Goal: Ask a question: Seek information or help from site administrators or community

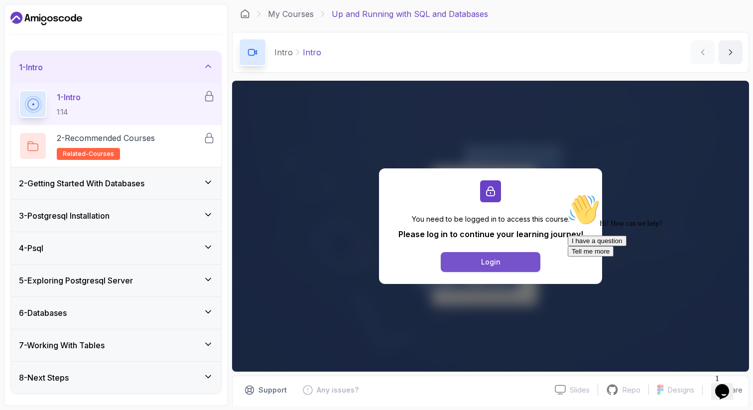
click at [476, 265] on button "Login" at bounding box center [491, 262] width 100 height 20
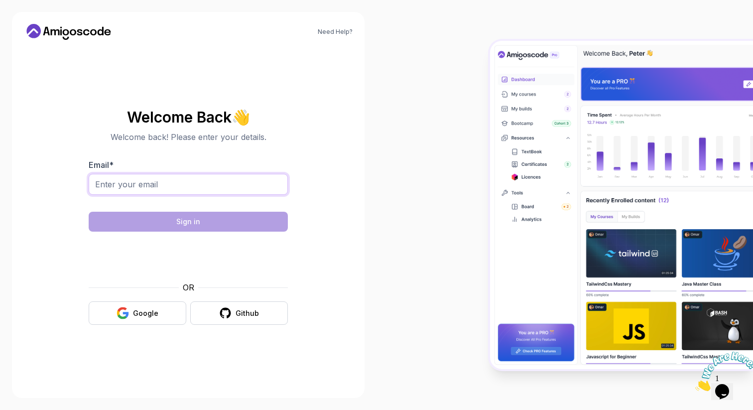
click at [242, 186] on input "Email *" at bounding box center [188, 184] width 199 height 21
click at [133, 320] on button "Google" at bounding box center [138, 312] width 98 height 23
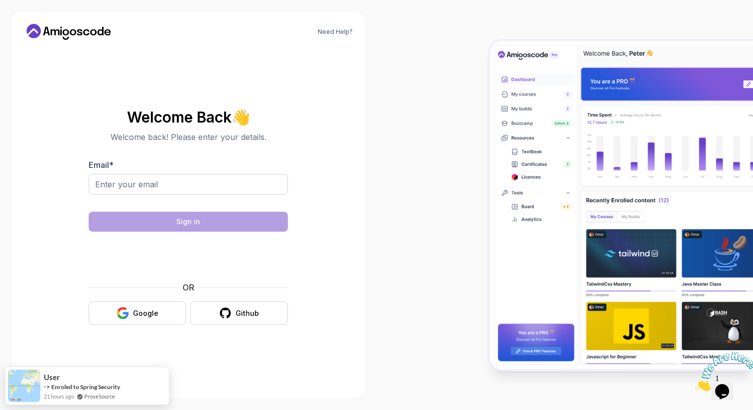
click at [528, 124] on body "Need Help? Welcome Back 👋 Welcome back! Please enter your details. Email * Sign…" at bounding box center [376, 205] width 753 height 410
click at [236, 311] on button "Github" at bounding box center [239, 312] width 98 height 23
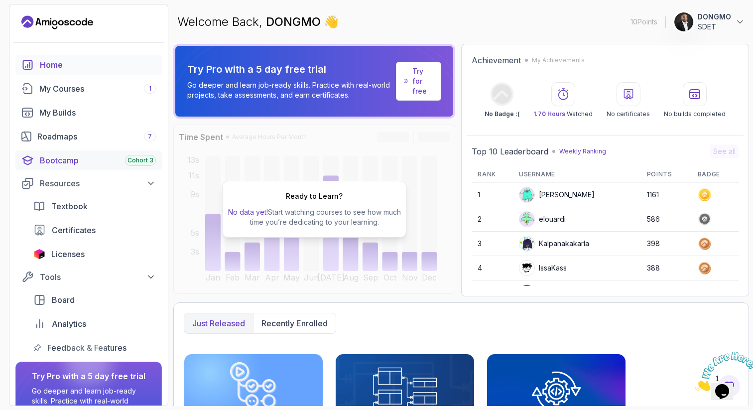
click at [87, 160] on div "Bootcamp Cohort 3" at bounding box center [98, 160] width 116 height 12
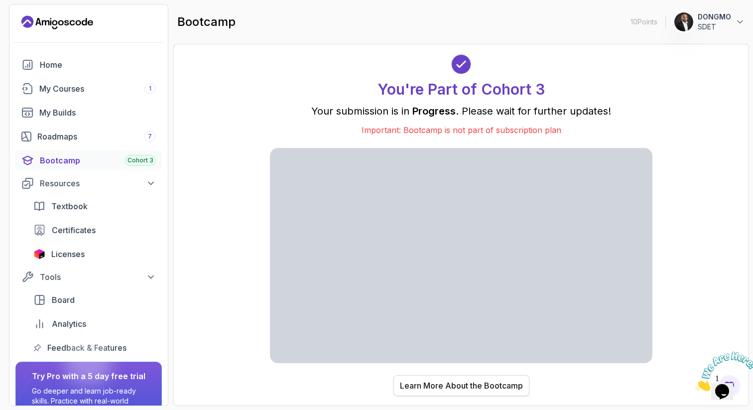
click at [447, 385] on div "Learn More About the Bootcamp" at bounding box center [461, 386] width 123 height 12
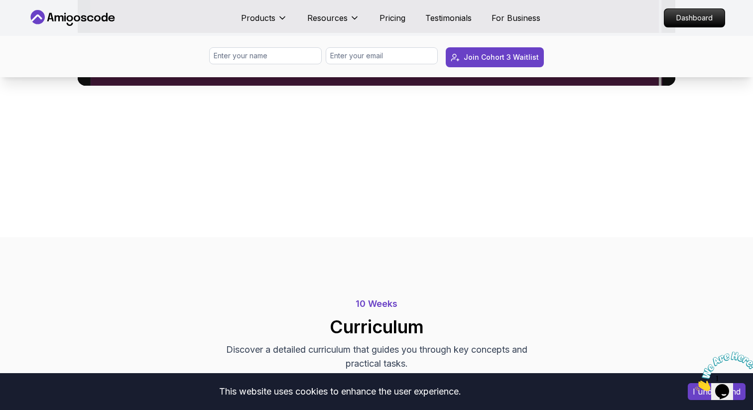
scroll to position [794, 0]
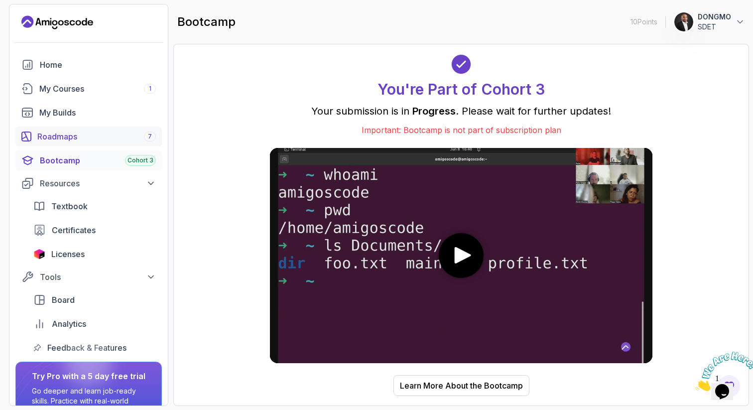
click at [108, 134] on div "Roadmaps 7" at bounding box center [96, 137] width 119 height 12
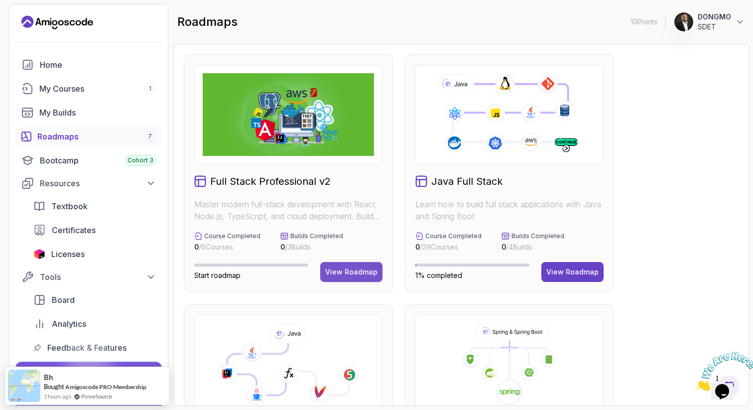
click at [357, 268] on div "View Roadmap" at bounding box center [351, 272] width 52 height 10
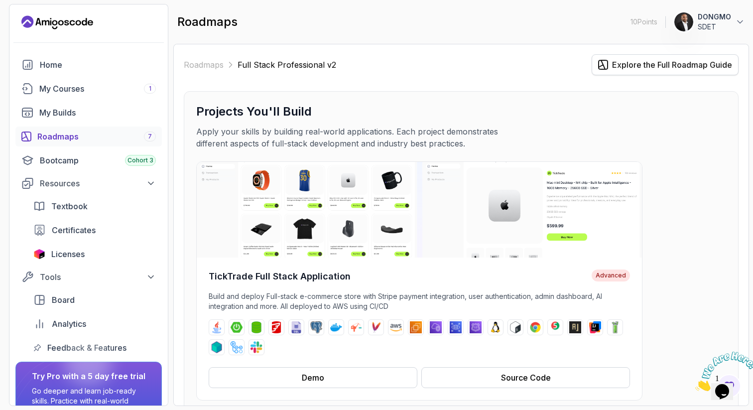
click at [659, 60] on div "Explore the Full Roadmap Guide" at bounding box center [672, 65] width 120 height 12
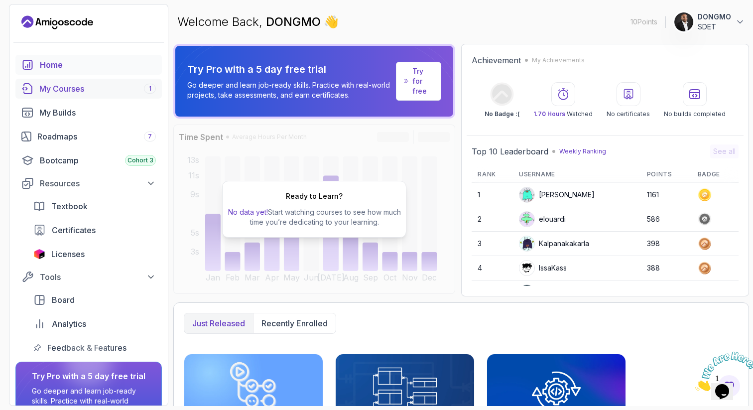
click at [80, 90] on div "My Courses 1" at bounding box center [97, 89] width 117 height 12
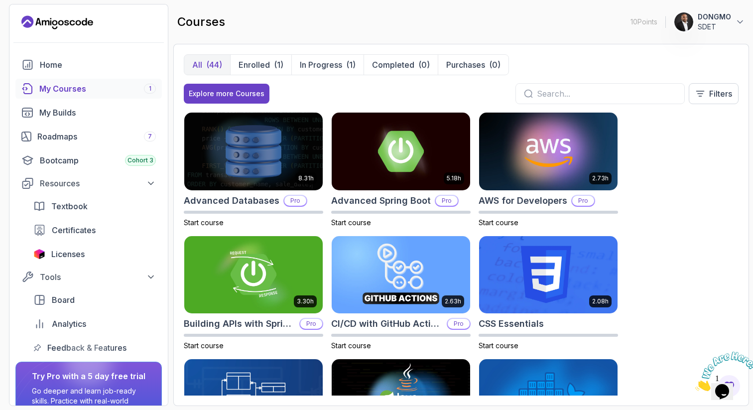
click at [693, 27] on div at bounding box center [684, 22] width 20 height 20
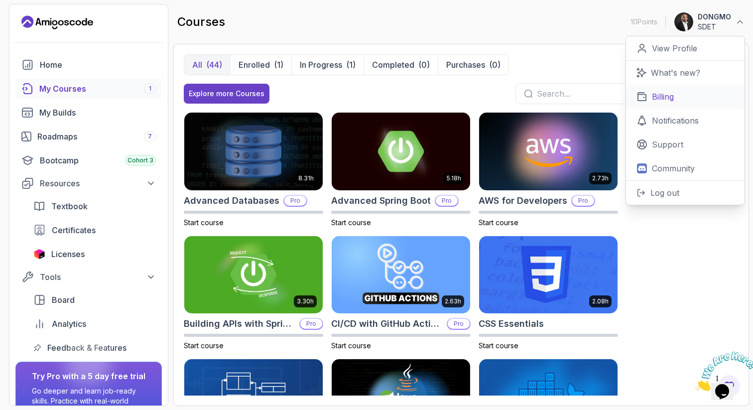
click at [666, 93] on p "Billing" at bounding box center [663, 97] width 22 height 12
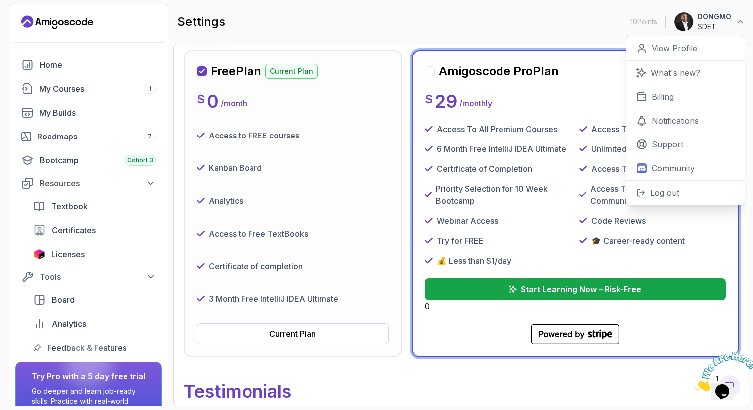
scroll to position [143, 0]
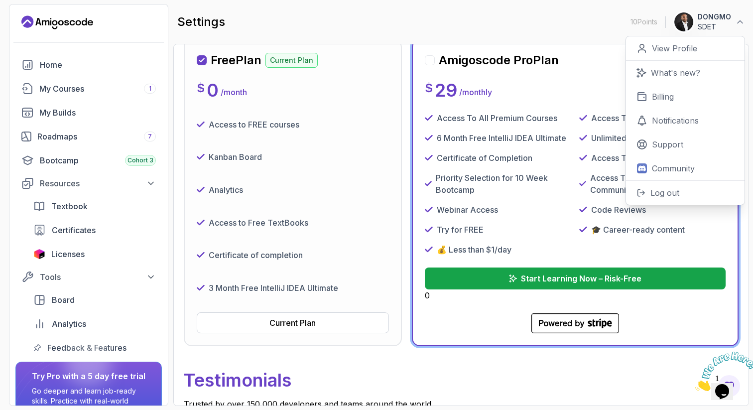
click at [587, 32] on div "settings 10 Points 1 DONGMO SDET 0 Points View Profile What's new? Billing Noti…" at bounding box center [461, 22] width 576 height 36
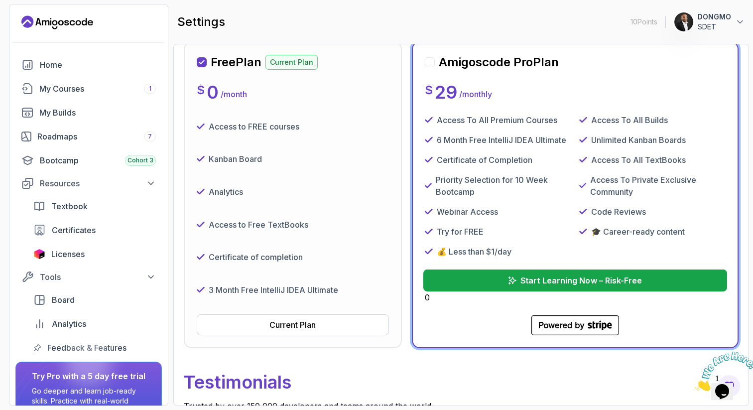
scroll to position [0, 0]
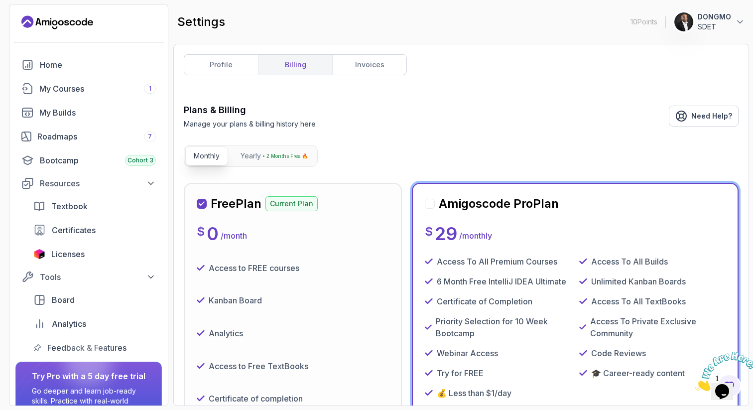
click at [722, 387] on img at bounding box center [726, 371] width 62 height 39
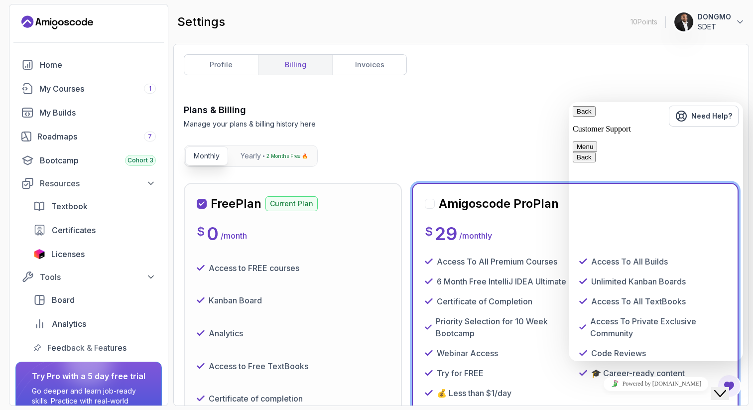
click at [569, 102] on textarea at bounding box center [569, 102] width 0 height 0
type textarea "Hello,"
paste textarea "I am an SDET. My goal is to become a senior full-stack developer [DATE]. This t…"
click at [569, 102] on textarea "I am an SDET. My goal is to become a senior full-stack developer [DATE]. This t…" at bounding box center [569, 102] width 0 height 0
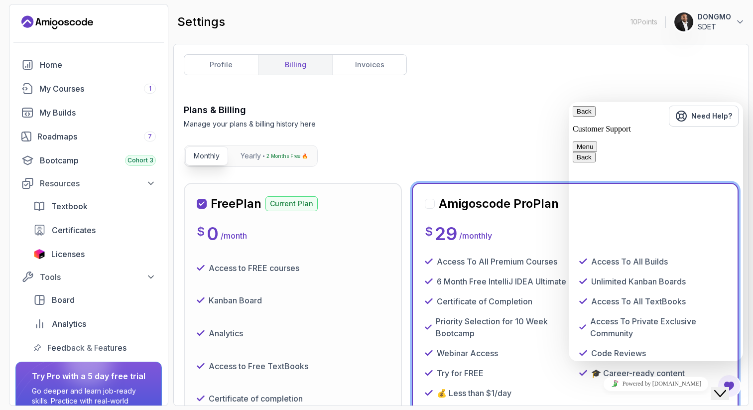
scroll to position [71, 0]
drag, startPoint x: 617, startPoint y: 344, endPoint x: 665, endPoint y: 330, distance: 50.2
click at [569, 102] on textarea "I am an SDET. My goal is to become a senior full-stack developer [DATE]. This t…" at bounding box center [569, 102] width 0 height 0
type textarea "I am an SDET. My goal is to become a senior full-stack developer [DATE]. This t…"
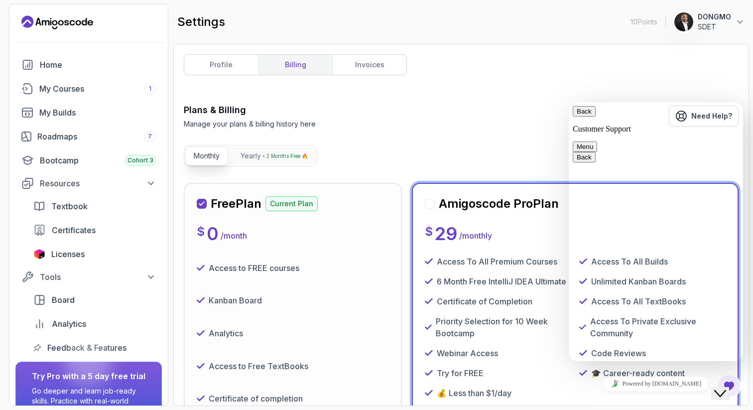
type textarea "Thx"
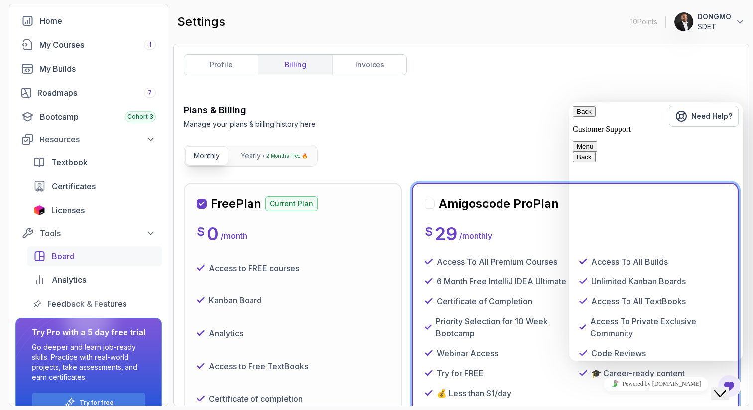
scroll to position [43, 0]
click at [150, 141] on icon at bounding box center [151, 140] width 10 height 10
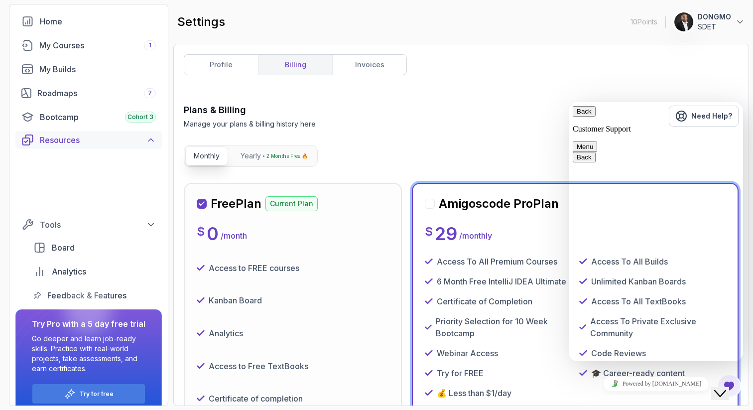
scroll to position [0, 0]
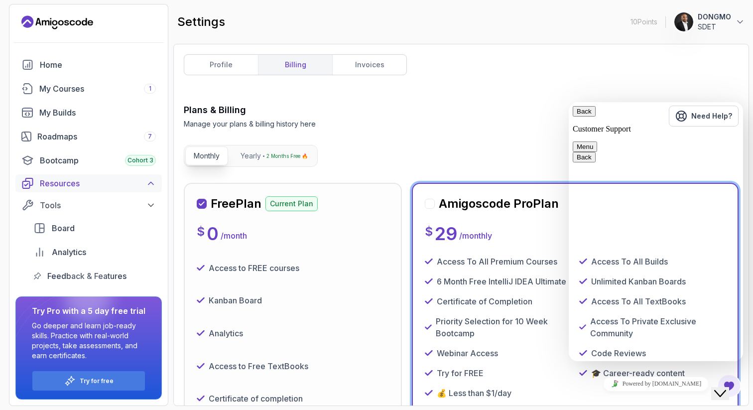
click at [144, 184] on div "Resources" at bounding box center [98, 183] width 116 height 12
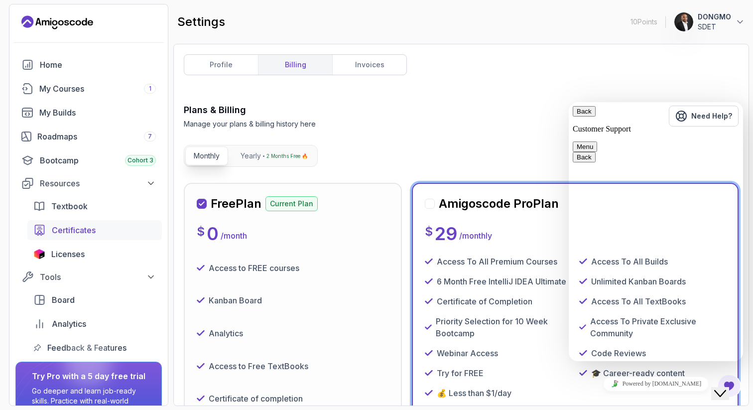
scroll to position [30, 0]
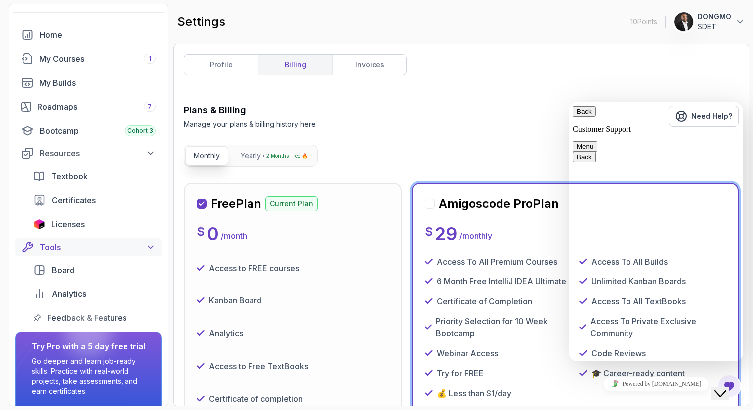
click at [150, 251] on icon at bounding box center [151, 247] width 10 height 10
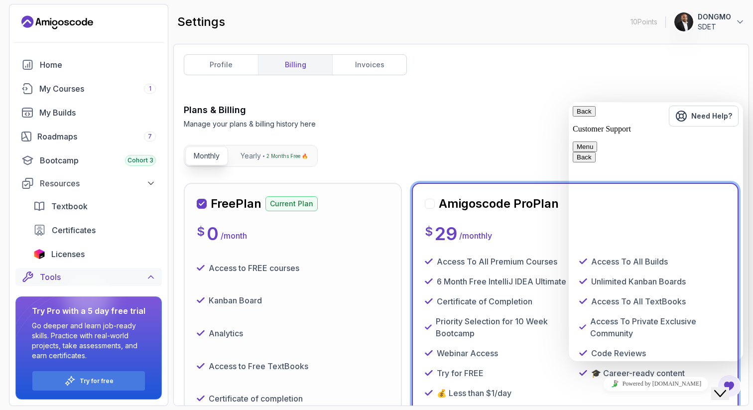
click at [154, 275] on icon at bounding box center [151, 277] width 10 height 10
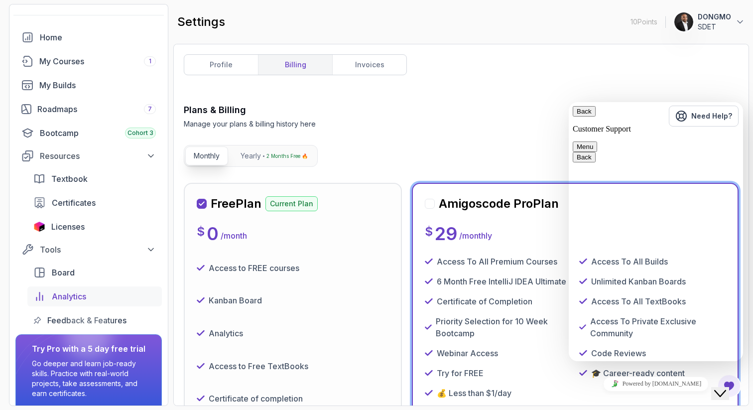
scroll to position [8, 0]
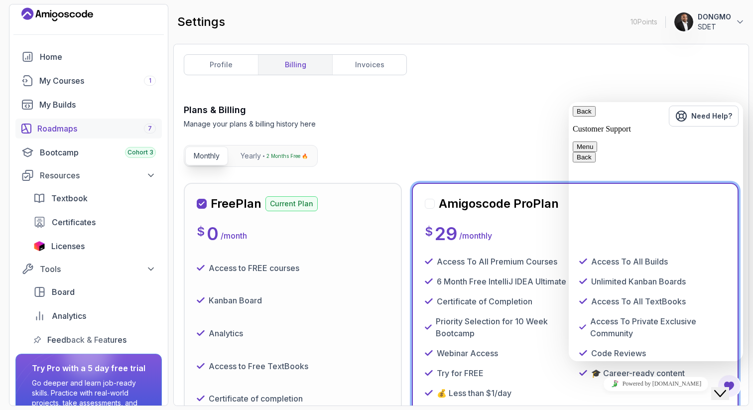
click at [71, 131] on div "Roadmaps 7" at bounding box center [96, 129] width 119 height 12
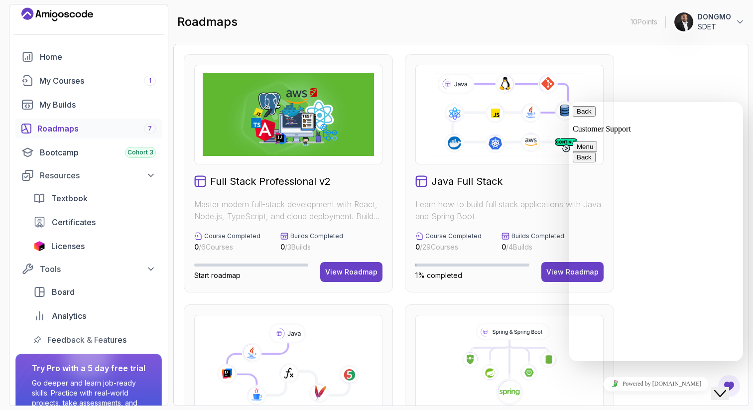
click at [583, 117] on button "Back" at bounding box center [584, 111] width 23 height 10
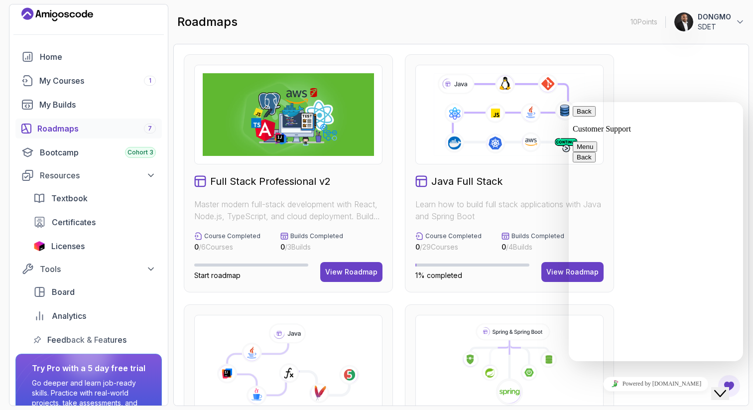
type input "Willy"
type input "DONGMO"
type input "Curiculum"
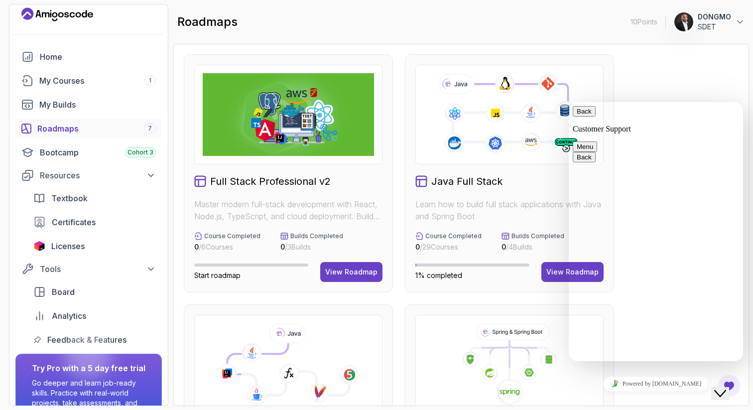
drag, startPoint x: 726, startPoint y: 196, endPoint x: 647, endPoint y: 181, distance: 80.5
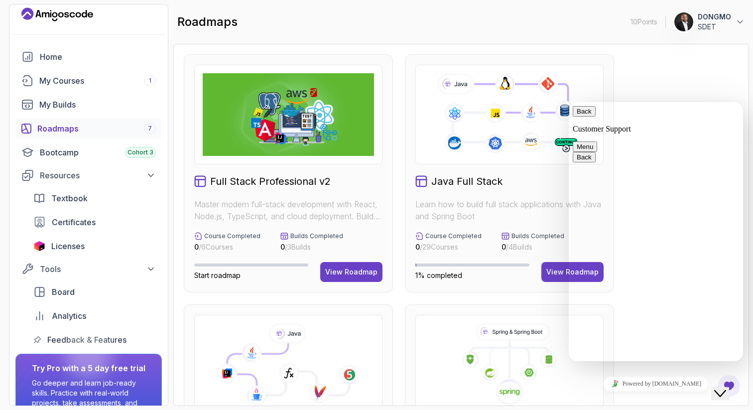
drag, startPoint x: 617, startPoint y: 198, endPoint x: 731, endPoint y: 226, distance: 116.9
copy span "I am an SDET. My goal is to become a senior full-stack developer [DATE]. This t…"
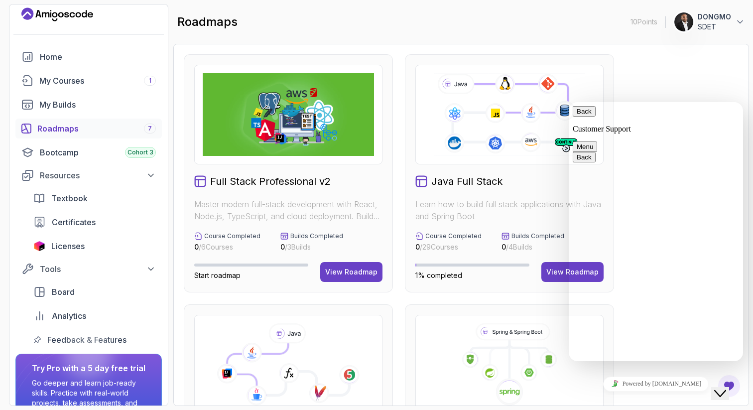
scroll to position [649, 0]
paste textarea "I am an SDET. My goal is to become a senior full-stack developer [DATE]. This t…"
type textarea "I am an SDET. My goal is to become a senior full-stack developer [DATE]. This t…"
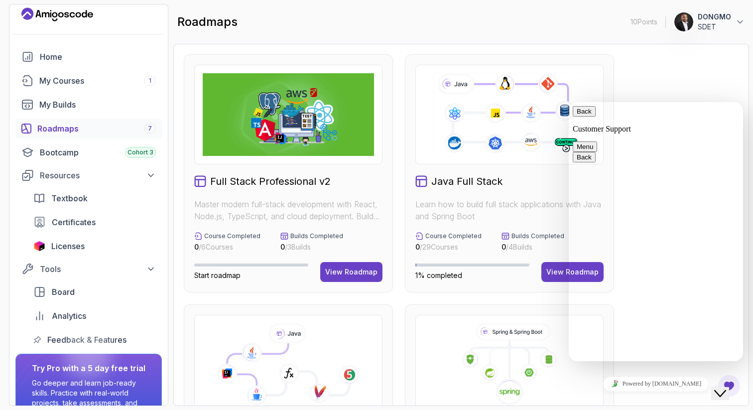
type input "33617776685"
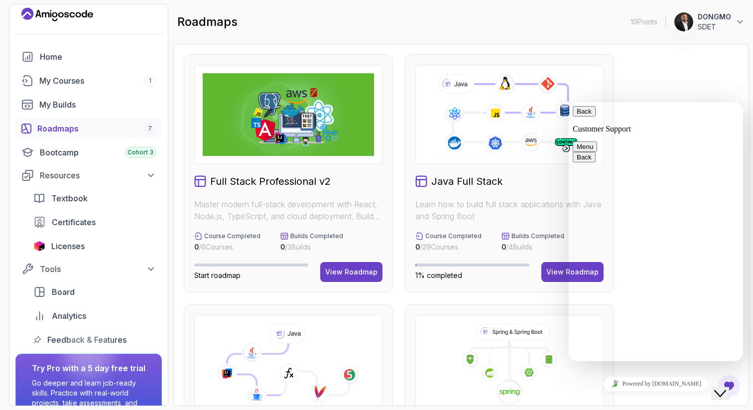
scroll to position [607, 0]
type input "[PERSON_NAME][EMAIL_ADDRESS][DOMAIN_NAME]"
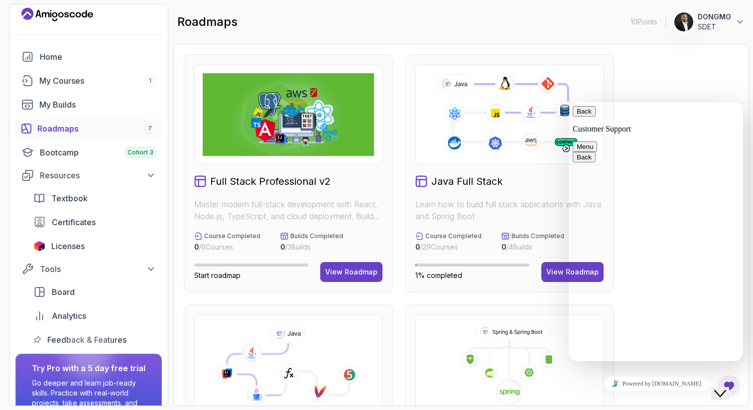
click at [597, 141] on button "Menu" at bounding box center [585, 146] width 24 height 10
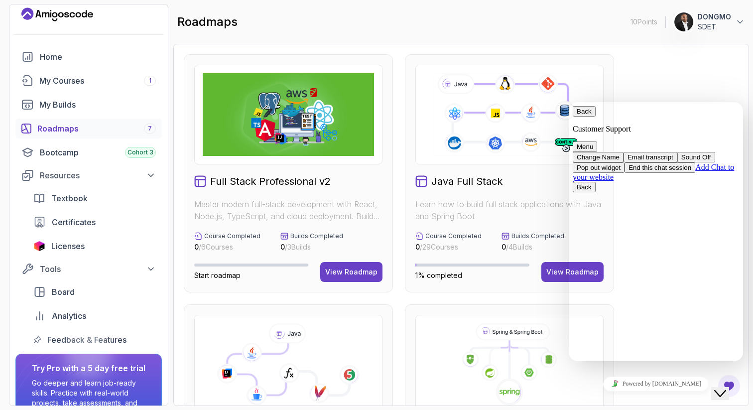
click at [584, 117] on button "Back" at bounding box center [584, 111] width 23 height 10
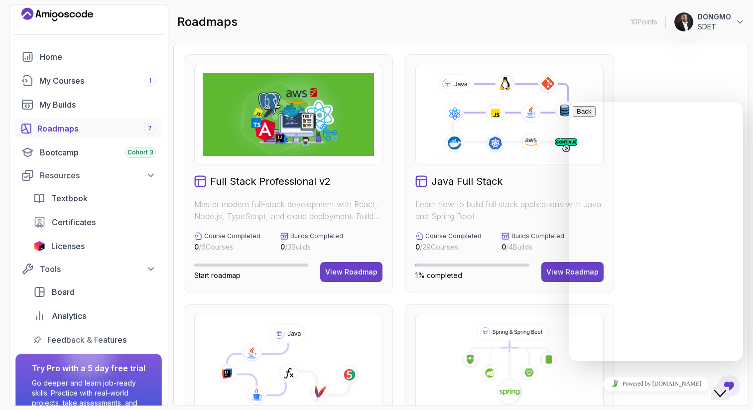
scroll to position [0, 0]
click at [724, 388] on icon "Close Chat This icon closes the chat window." at bounding box center [720, 394] width 12 height 12
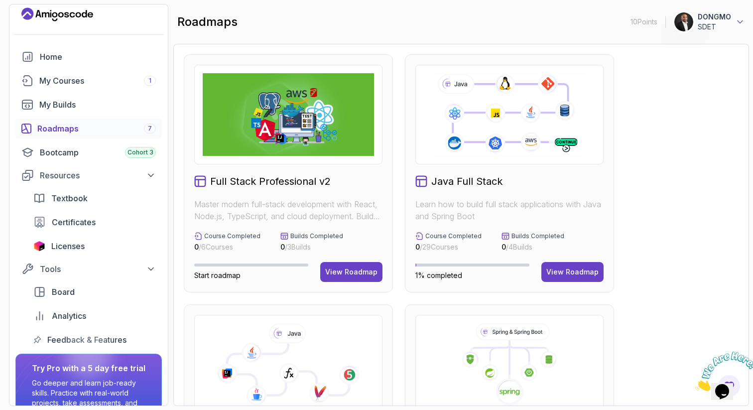
click at [594, 279] on div "Back Rate this chat Insert emoji Customer Support Hi! How can we help? 14:54 15…" at bounding box center [656, 231] width 166 height 251
click at [588, 270] on div "Back Rate this chat Insert emoji Customer Support Hi! How can we help? 14:54 15…" at bounding box center [656, 231] width 166 height 251
drag, startPoint x: 584, startPoint y: 273, endPoint x: 1134, endPoint y: 374, distance: 558.6
click at [584, 273] on div "Back Rate this chat Insert emoji Customer Support Hi! How can we help? 14:54 15…" at bounding box center [656, 231] width 166 height 251
click at [524, 207] on p "Learn how to build full stack applications with Java and Spring Boot" at bounding box center [509, 210] width 188 height 24
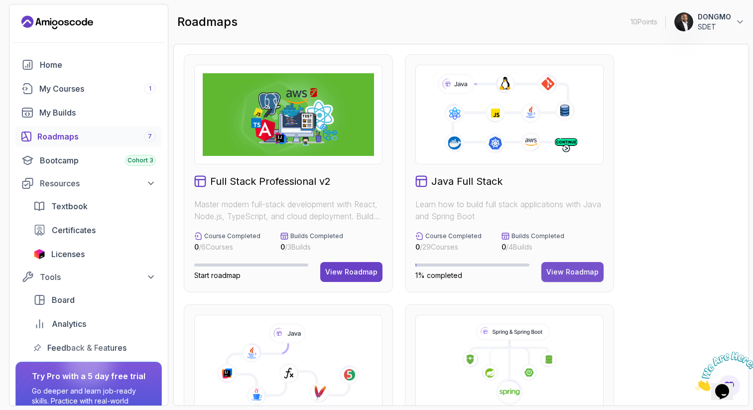
click at [580, 274] on div "View Roadmap" at bounding box center [572, 272] width 52 height 10
